Goal: Transaction & Acquisition: Book appointment/travel/reservation

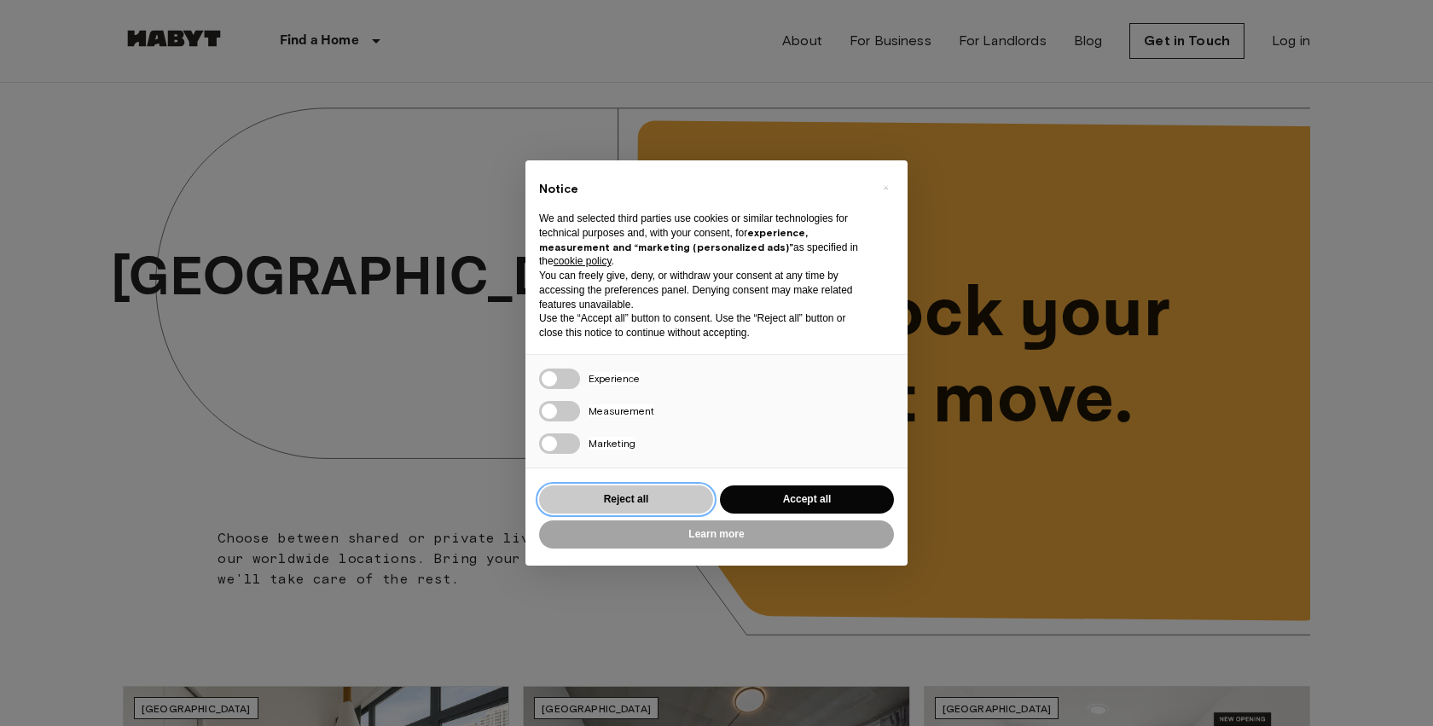
click at [645, 498] on button "Reject all" at bounding box center [626, 499] width 174 height 28
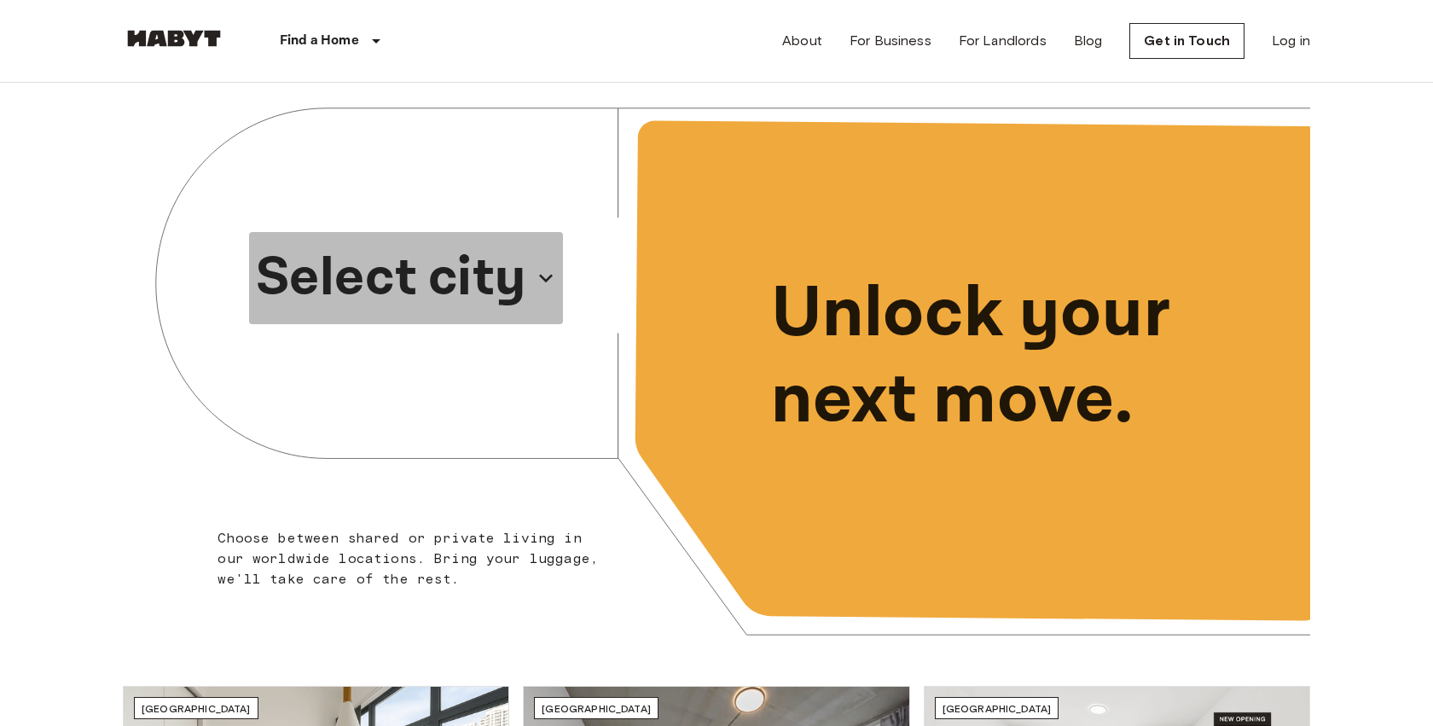
click at [542, 280] on icon "button" at bounding box center [545, 277] width 27 height 27
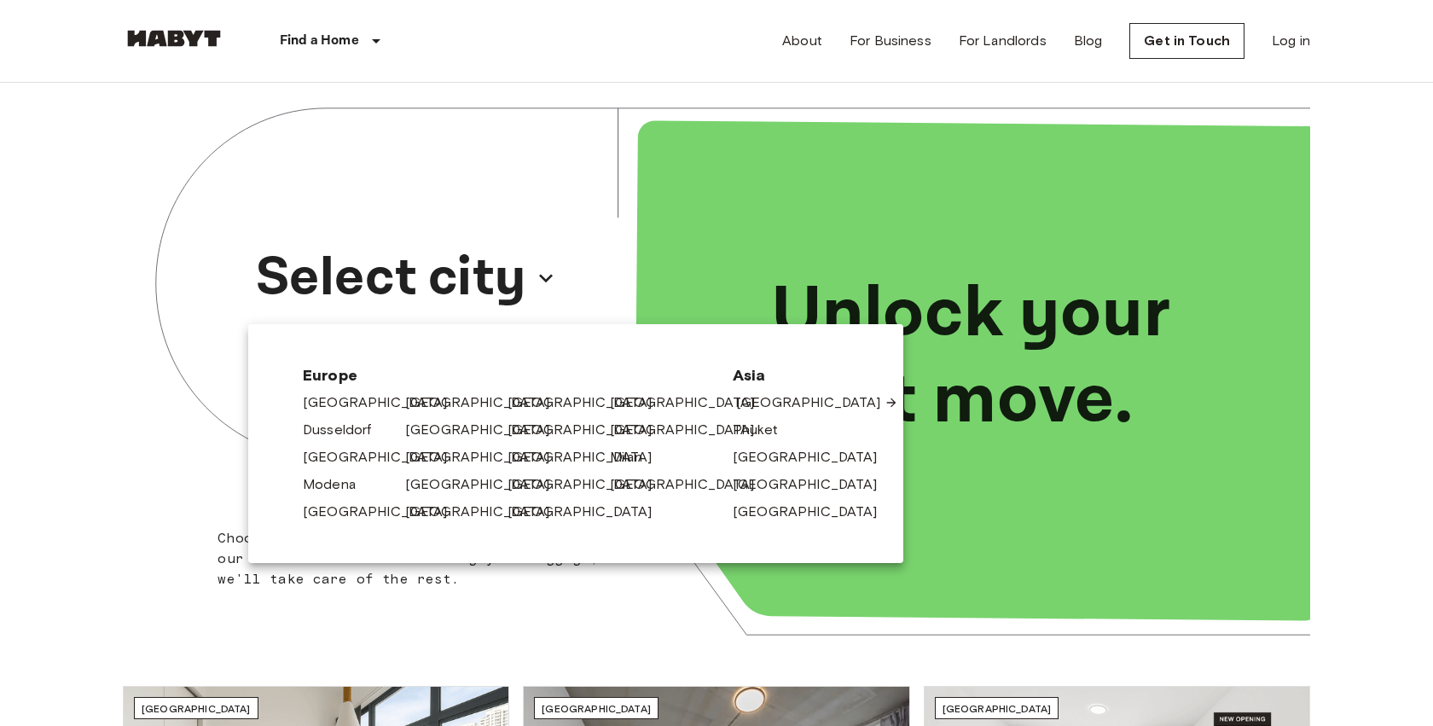
click at [763, 395] on link "[GEOGRAPHIC_DATA]" at bounding box center [817, 402] width 162 height 20
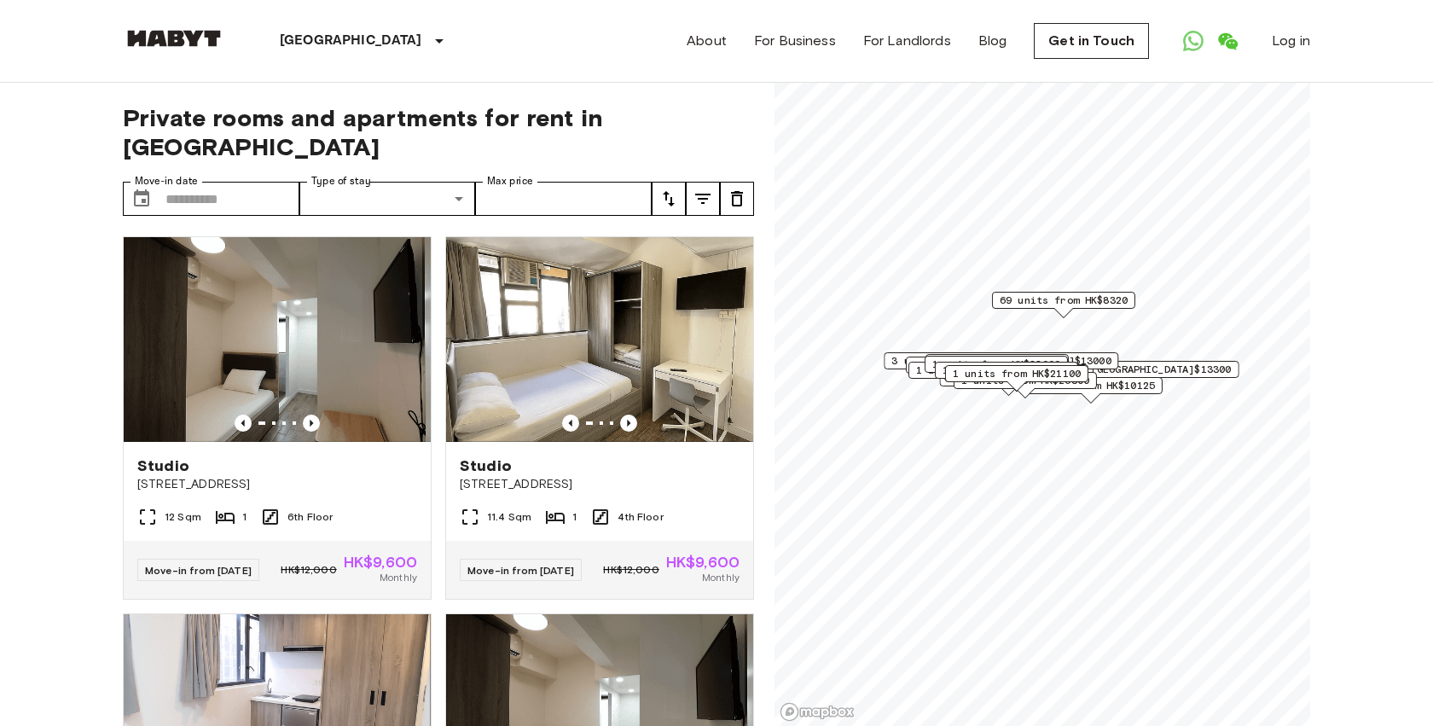
click at [671, 188] on icon "tune" at bounding box center [668, 198] width 20 height 20
drag, startPoint x: 692, startPoint y: 229, endPoint x: 491, endPoint y: 241, distance: 200.7
click at [692, 229] on li "Lowest price" at bounding box center [736, 232] width 171 height 31
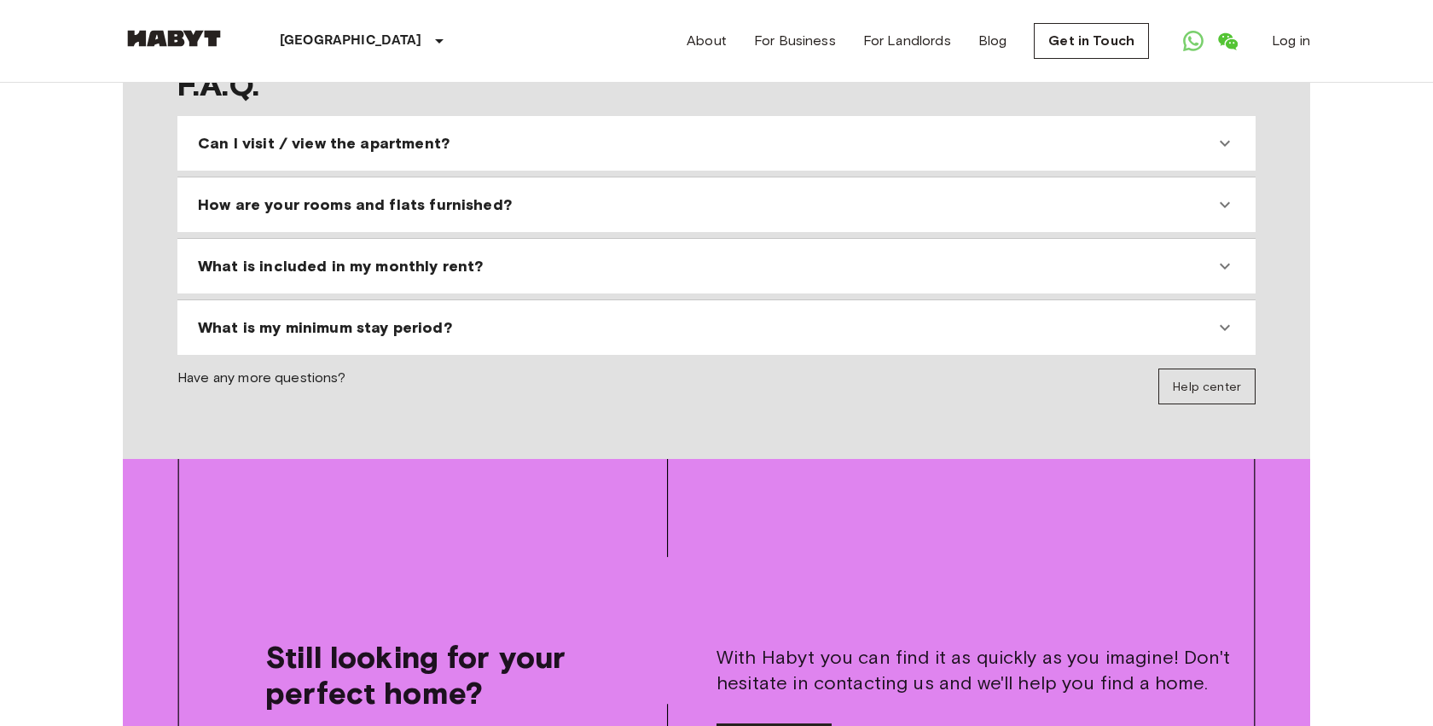
scroll to position [1806, 0]
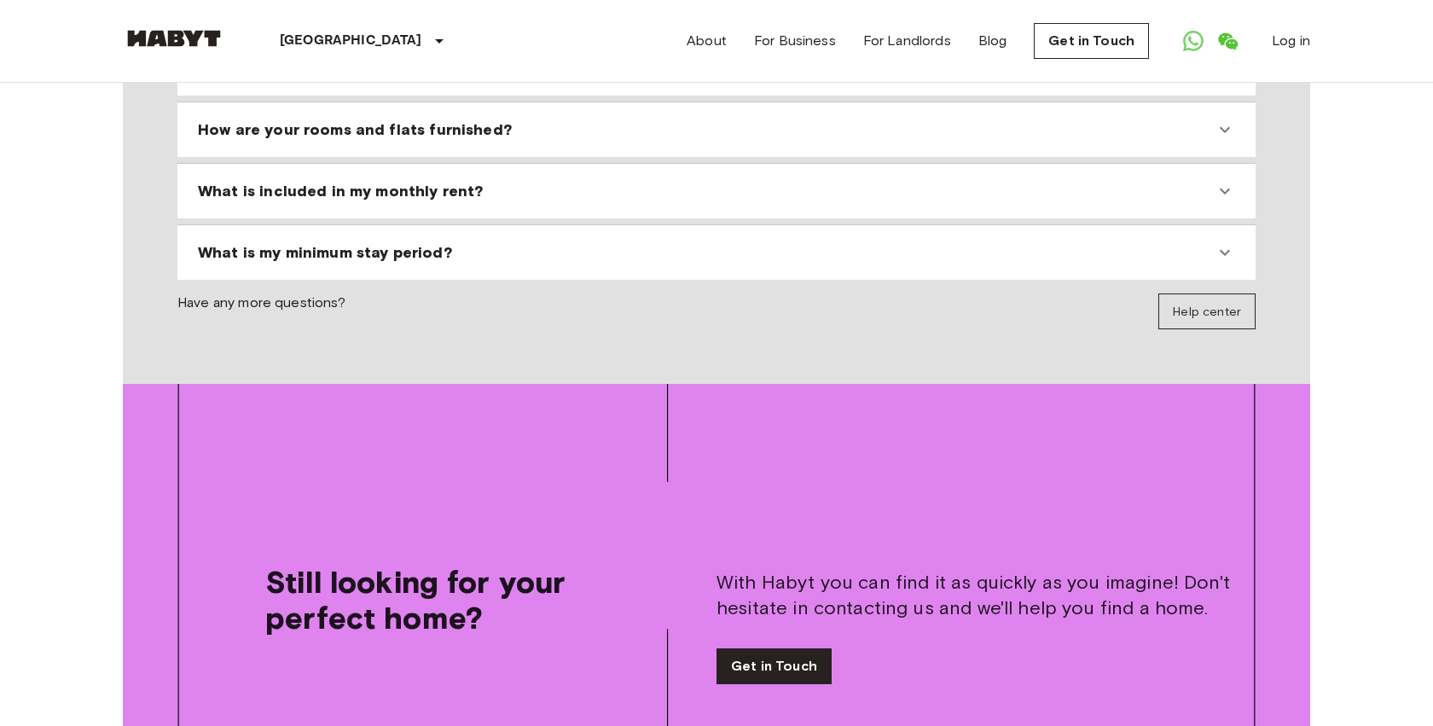
click at [260, 293] on span "Have any more questions?" at bounding box center [261, 311] width 169 height 36
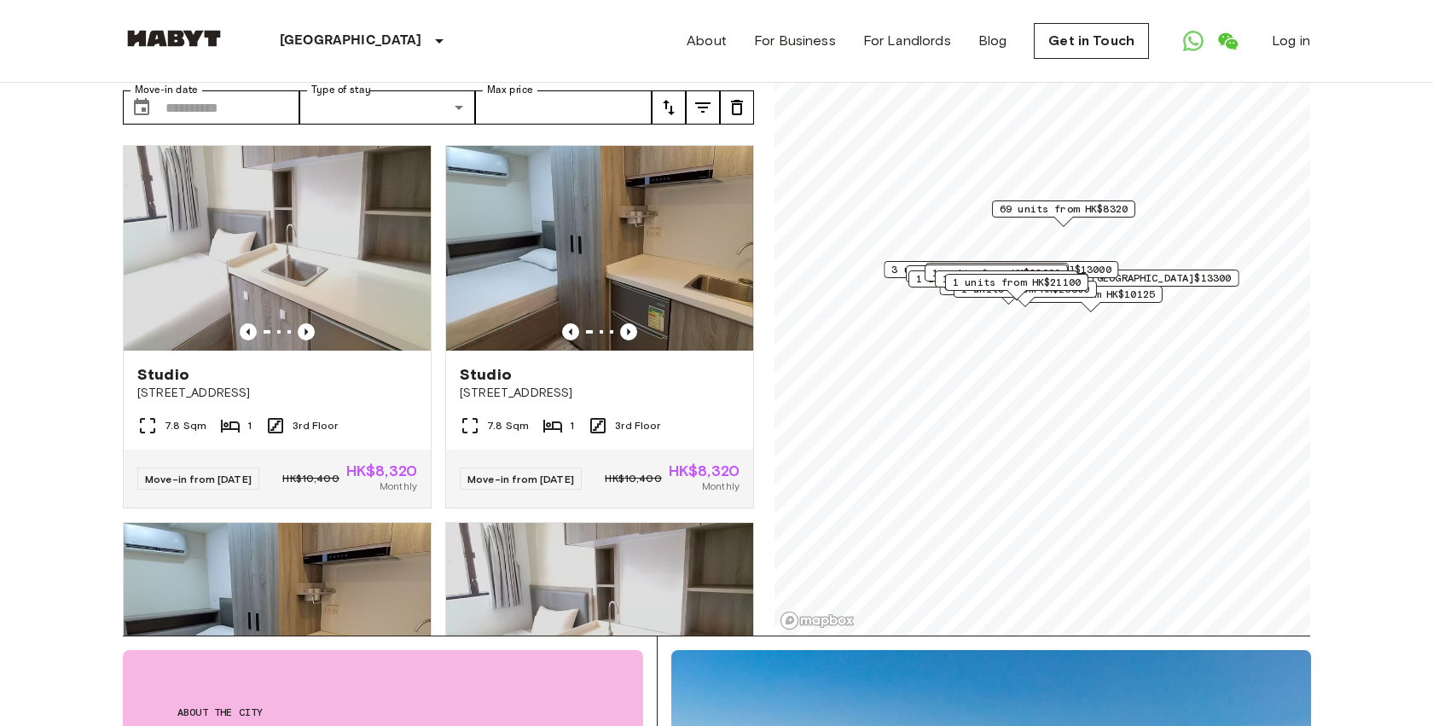
scroll to position [0, 0]
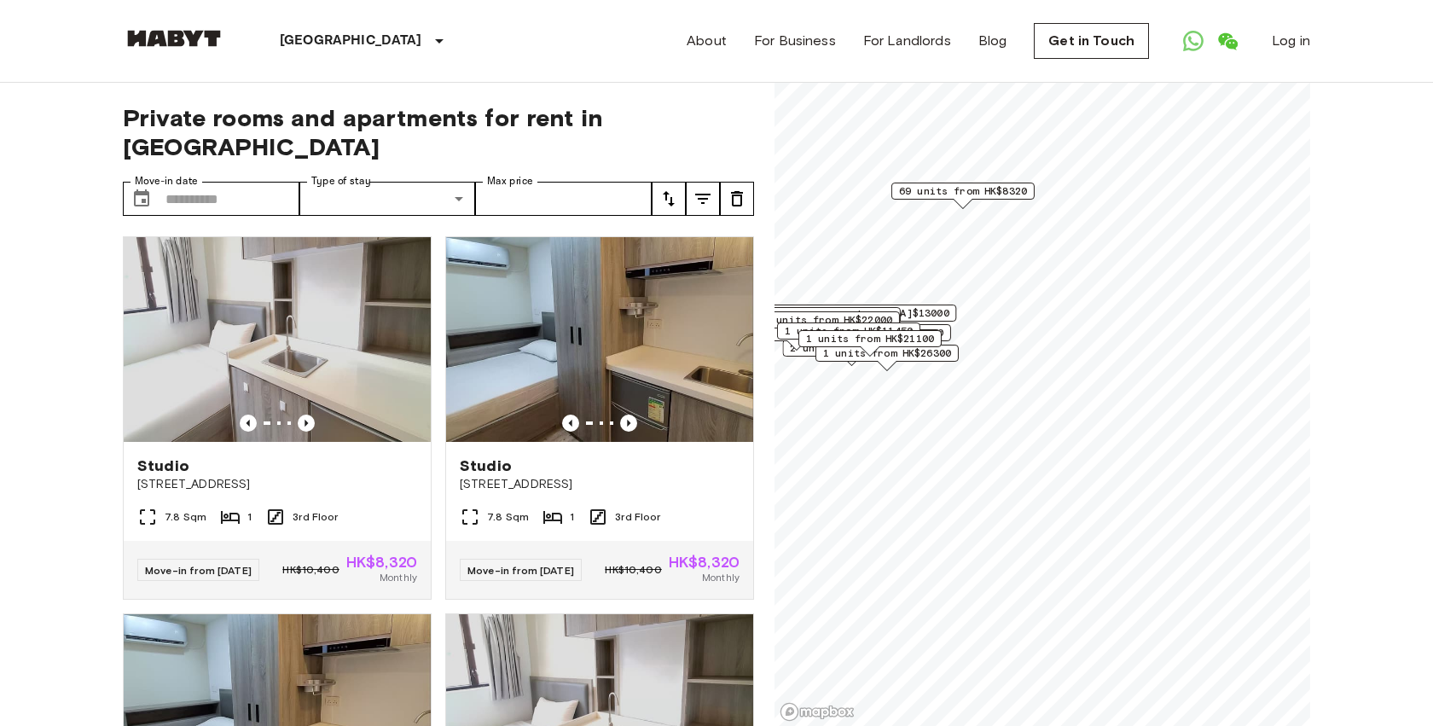
click at [773, 447] on div "Private rooms and apartments for rent in Hong Kong Move-in date ​ Move-in date …" at bounding box center [716, 405] width 1187 height 644
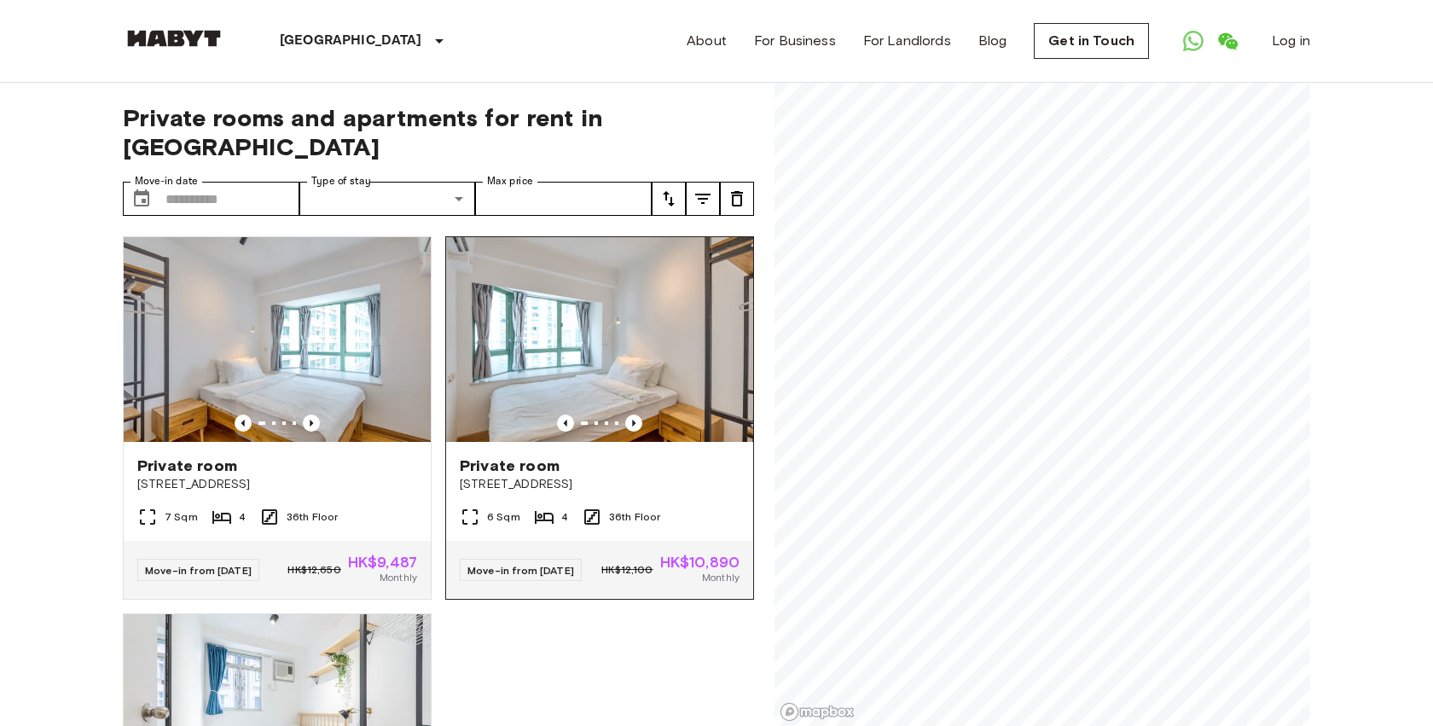
click at [483, 503] on div "Private rooms and apartments for rent in Hong Kong Move-in date ​ Move-in date …" at bounding box center [716, 405] width 1187 height 644
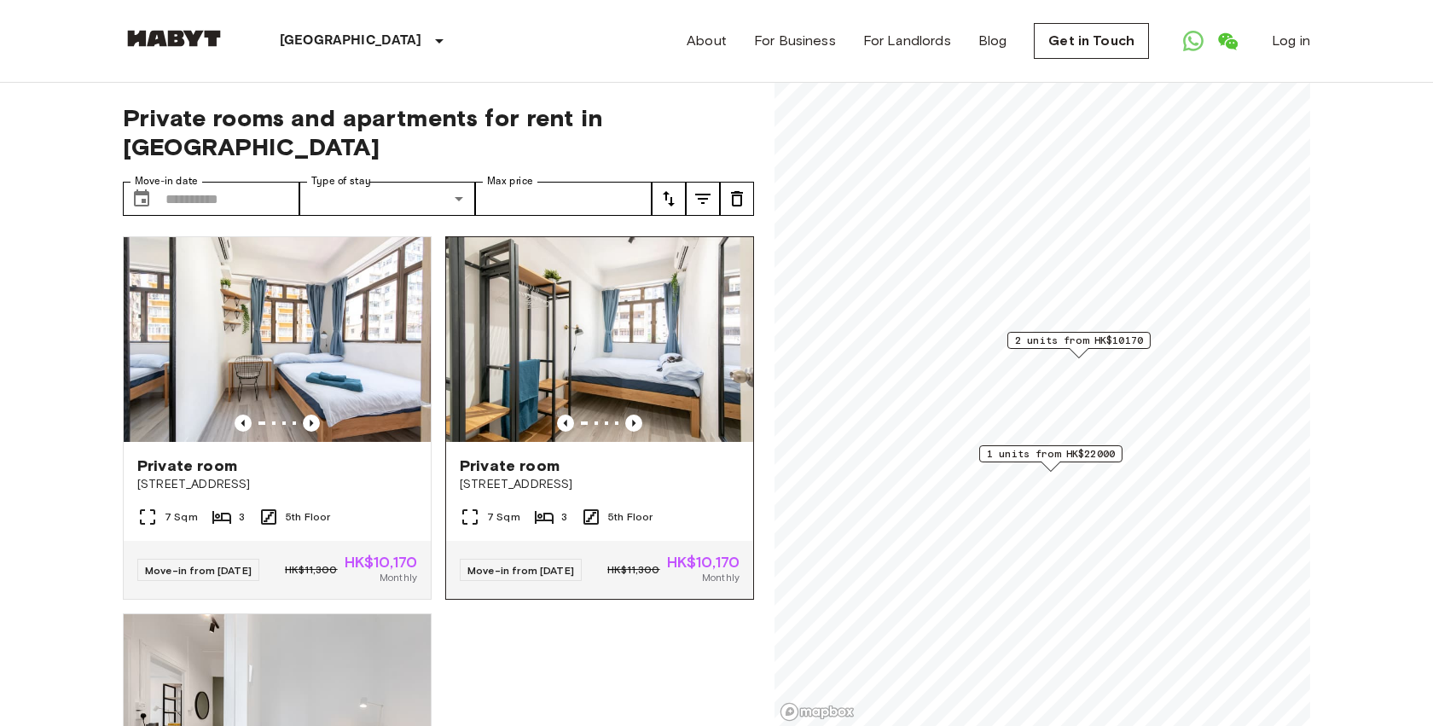
scroll to position [7, 0]
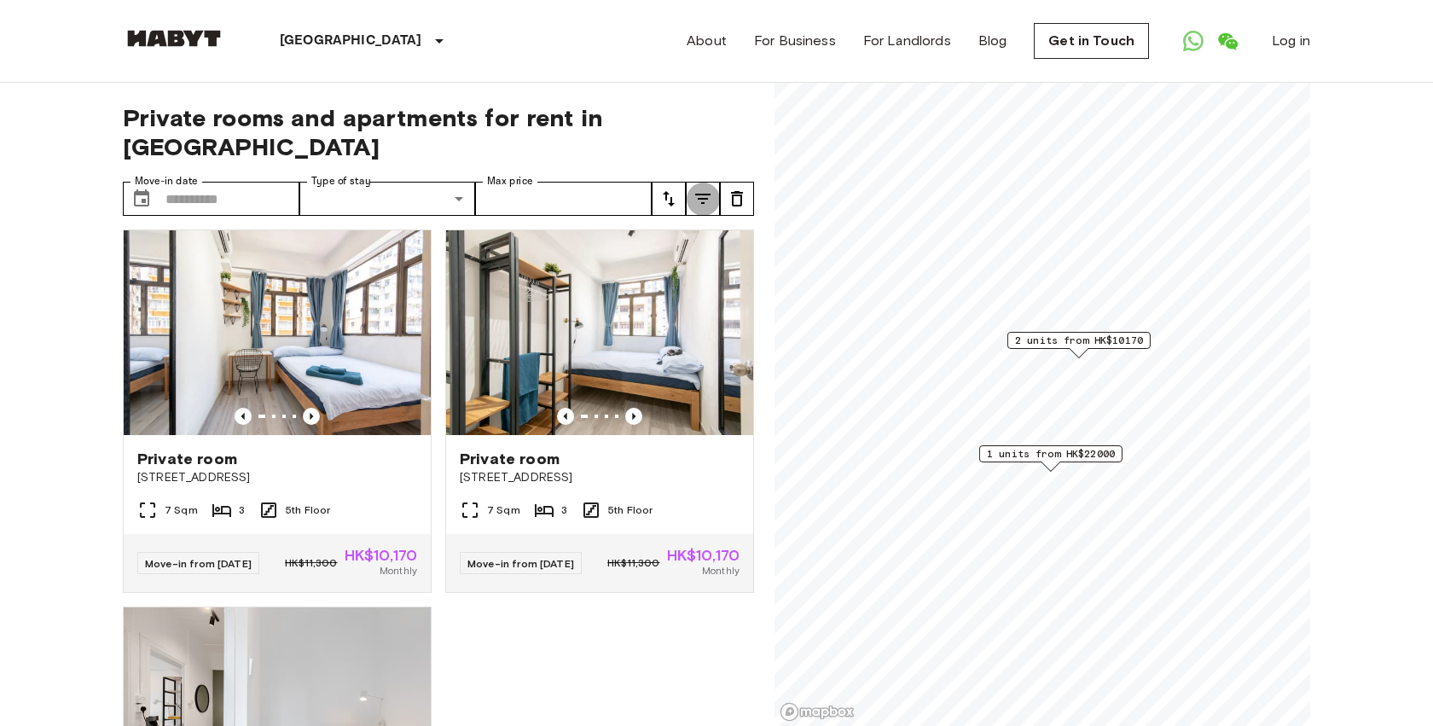
click at [704, 188] on icon "tune" at bounding box center [702, 198] width 20 height 20
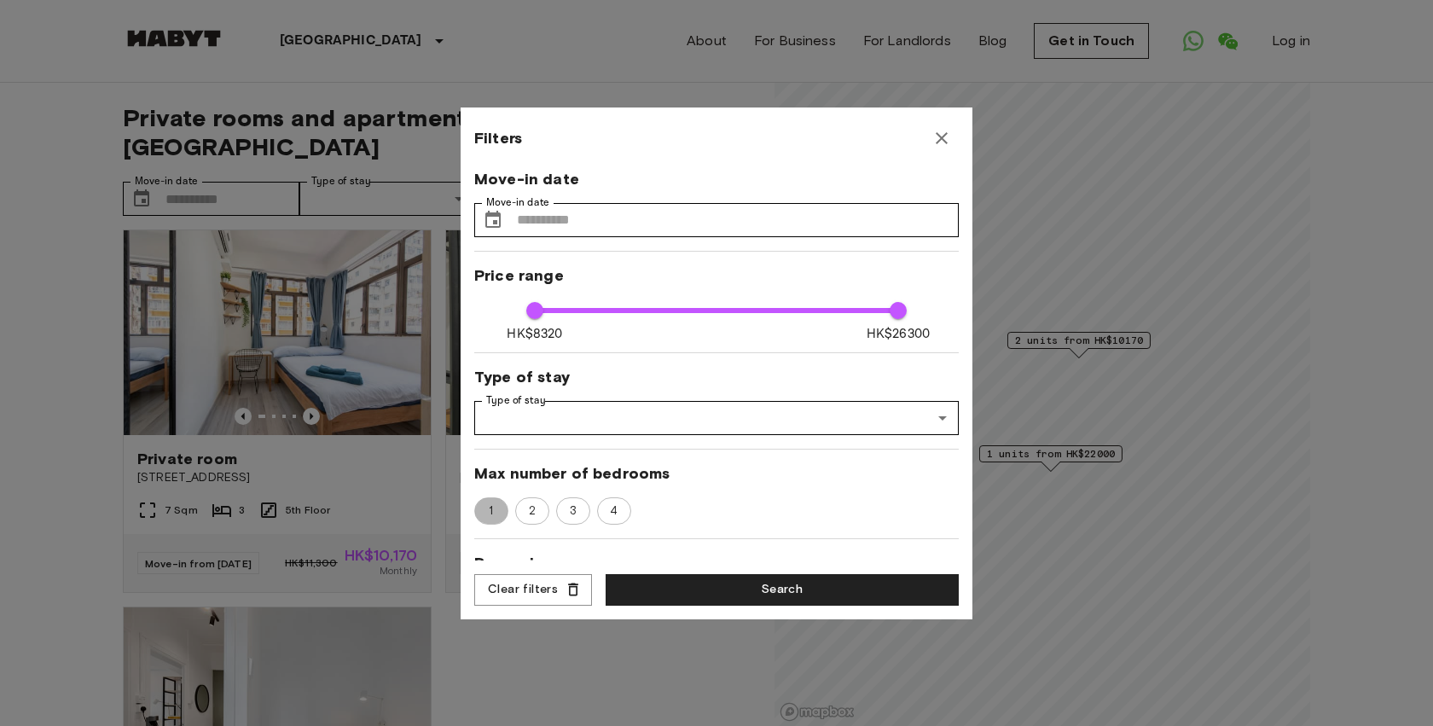
click at [492, 508] on span "1" at bounding box center [490, 510] width 23 height 17
click at [772, 585] on button "Search" at bounding box center [781, 590] width 353 height 32
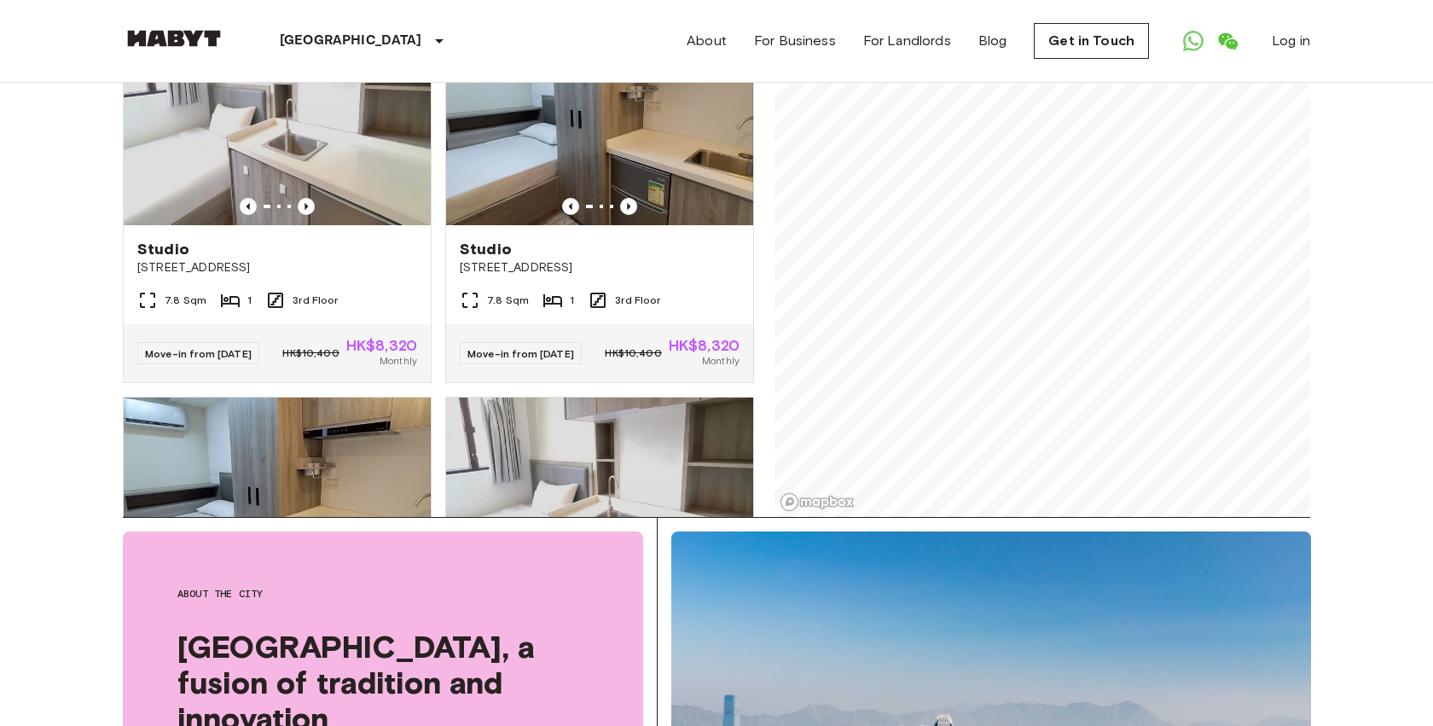
scroll to position [113, 0]
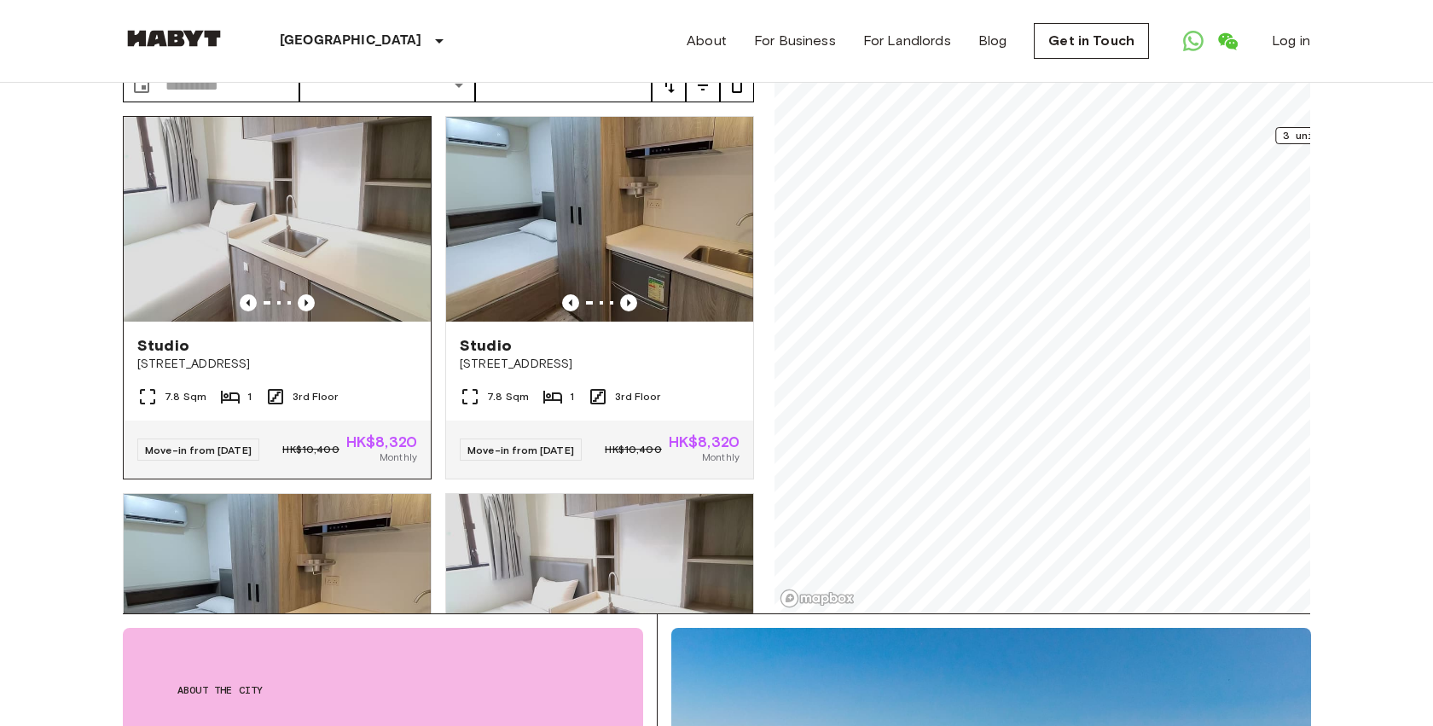
click at [305, 190] on img at bounding box center [277, 219] width 307 height 205
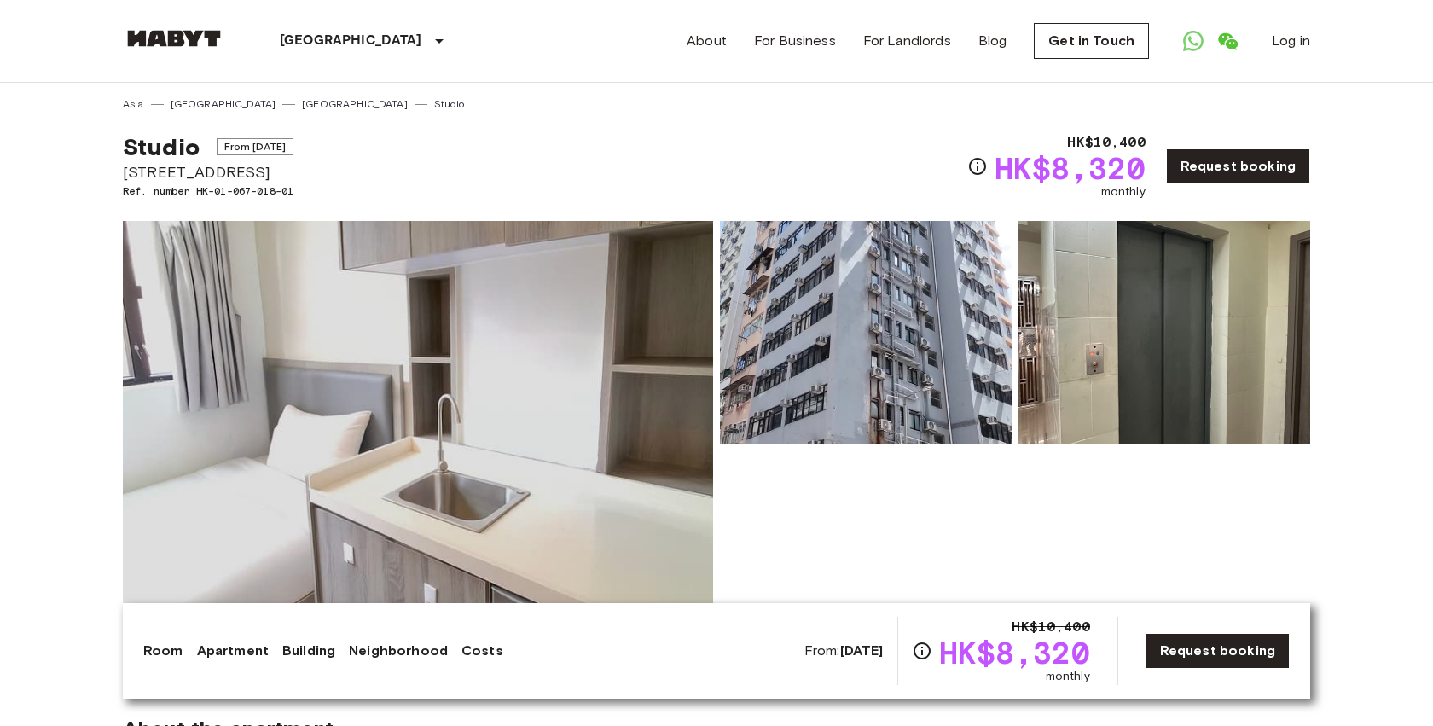
click at [388, 434] on img at bounding box center [418, 448] width 590 height 454
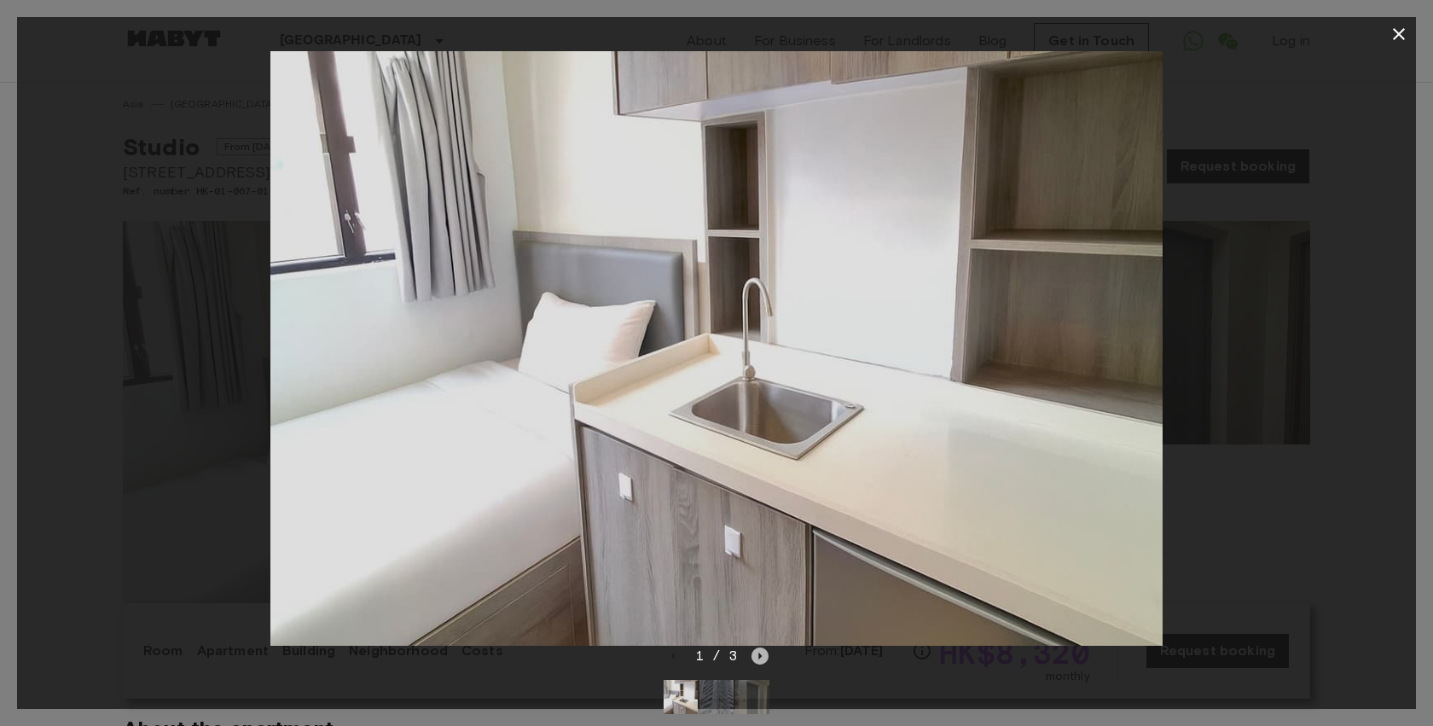
click at [762, 659] on icon "Next image" at bounding box center [759, 655] width 17 height 17
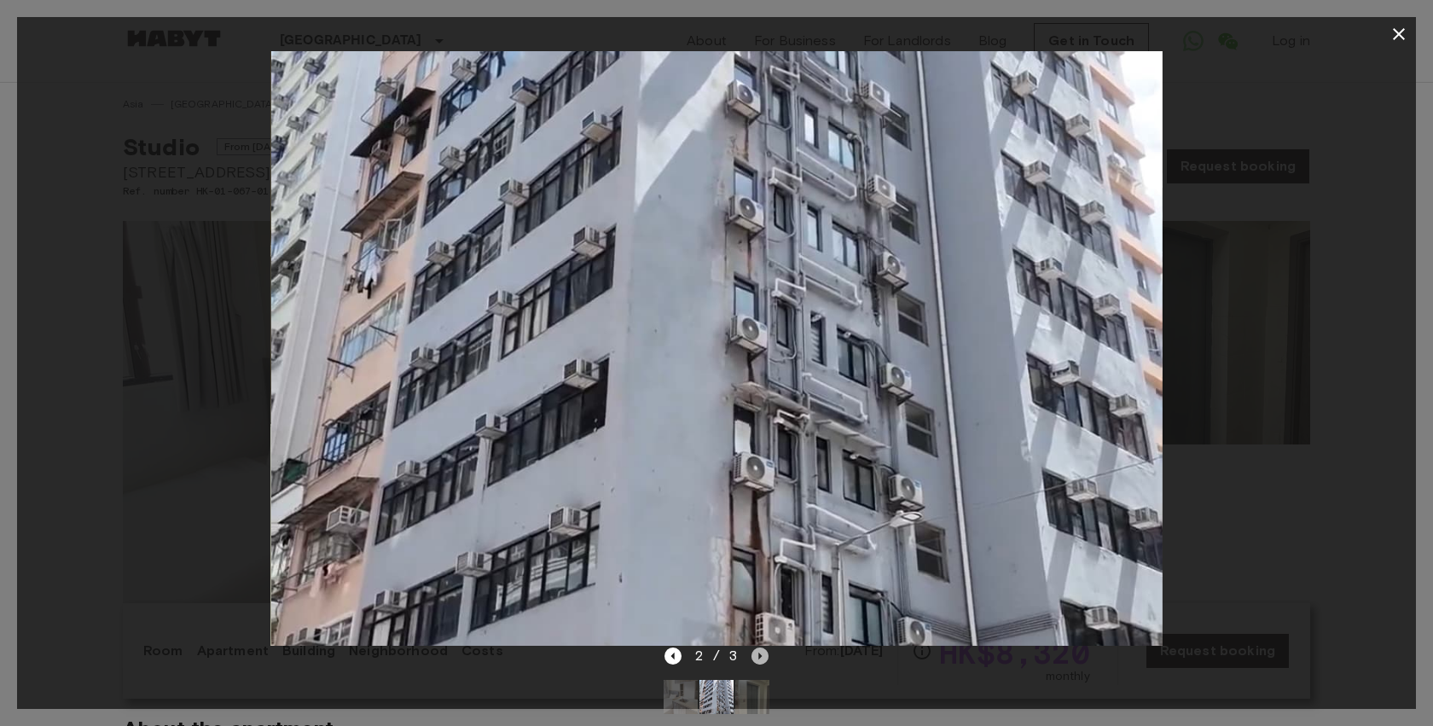
click at [762, 659] on icon "Next image" at bounding box center [759, 655] width 17 height 17
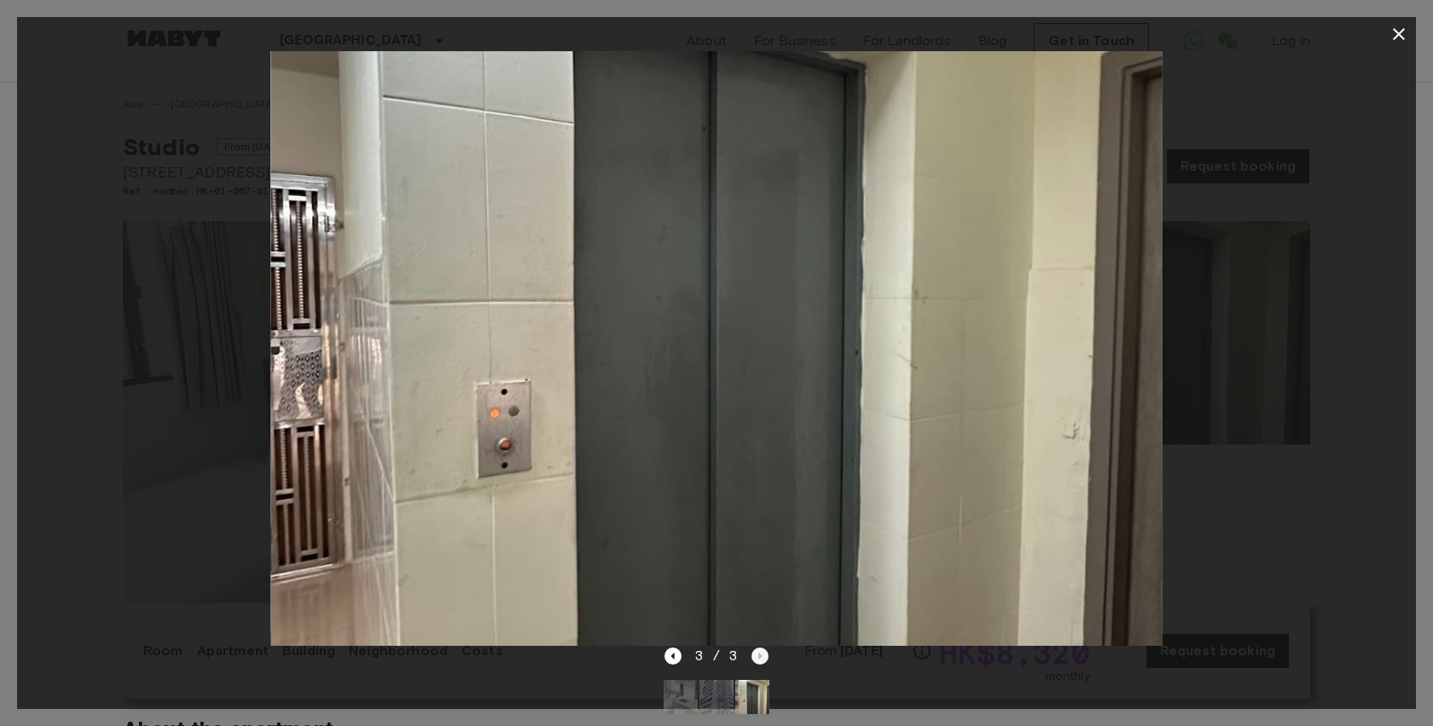
click at [762, 659] on div "3 / 3" at bounding box center [716, 655] width 105 height 20
click at [1399, 22] on button "button" at bounding box center [1398, 34] width 34 height 34
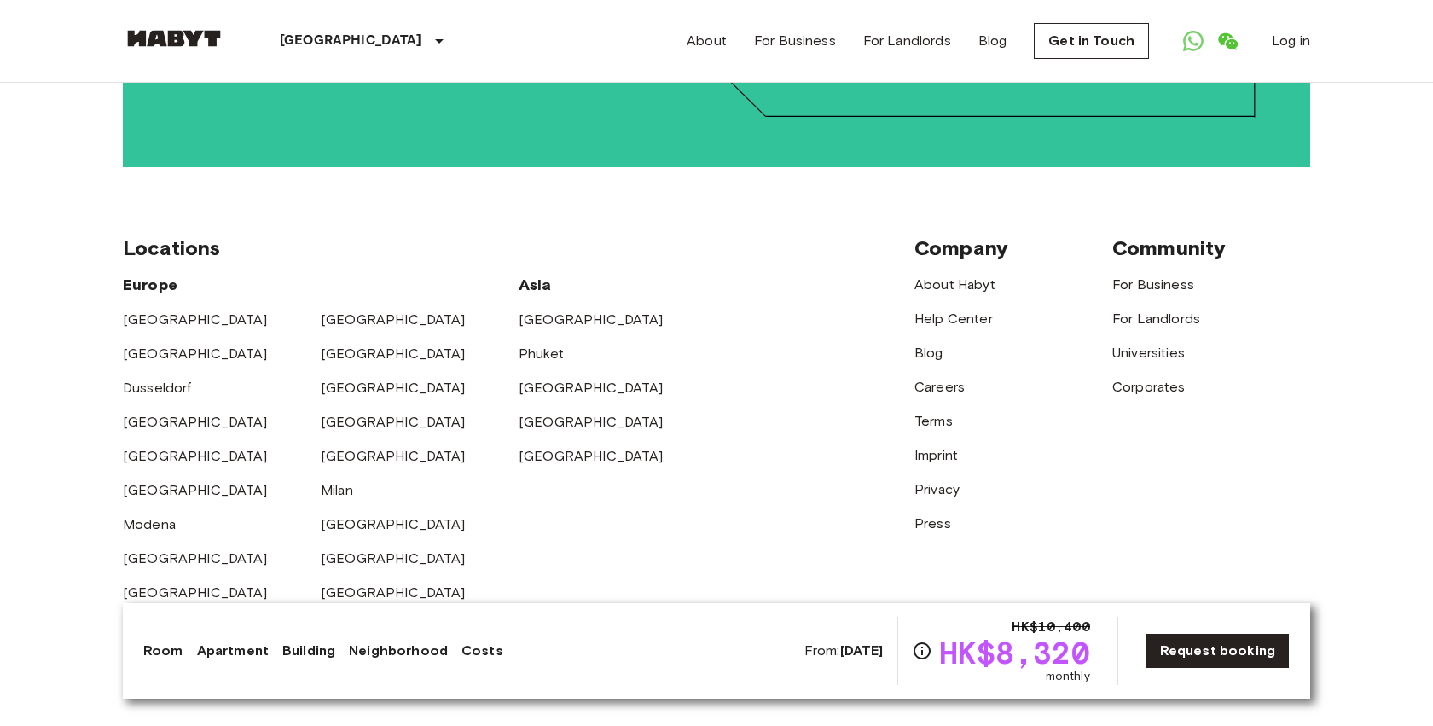
scroll to position [4310, 0]
